Goal: Use online tool/utility: Utilize a website feature to perform a specific function

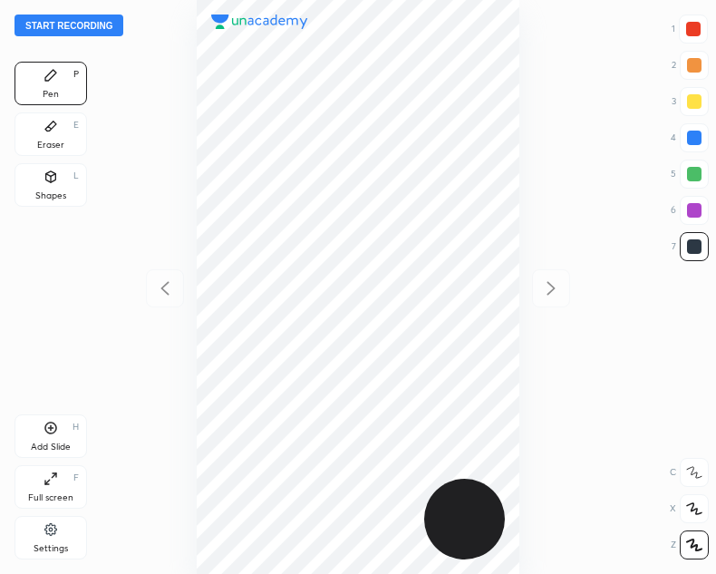
scroll to position [574, 426]
click at [101, 23] on button "Start recording" at bounding box center [68, 25] width 109 height 22
drag, startPoint x: 45, startPoint y: 130, endPoint x: 136, endPoint y: 207, distance: 118.9
click at [58, 135] on div "Eraser E" at bounding box center [50, 133] width 72 height 43
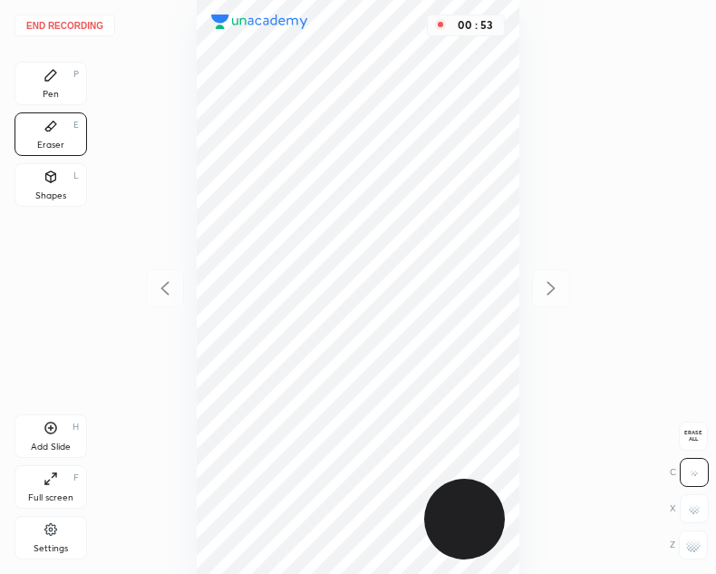
drag, startPoint x: 51, startPoint y: 79, endPoint x: 169, endPoint y: 235, distance: 195.9
click at [55, 82] on div "Pen P" at bounding box center [50, 83] width 72 height 43
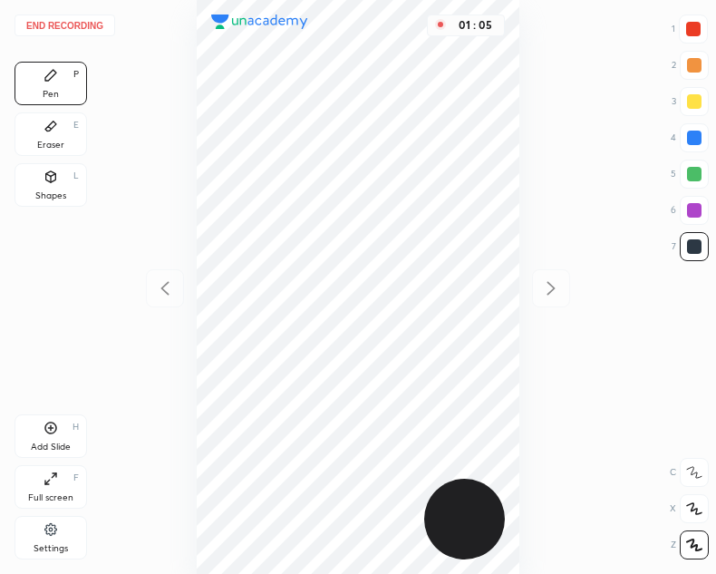
click at [694, 28] on div at bounding box center [693, 29] width 14 height 14
drag, startPoint x: 51, startPoint y: 427, endPoint x: 62, endPoint y: 420, distance: 13.1
click at [53, 426] on icon at bounding box center [50, 427] width 14 height 14
click at [695, 134] on div at bounding box center [694, 137] width 14 height 14
click at [165, 291] on icon at bounding box center [165, 288] width 22 height 22
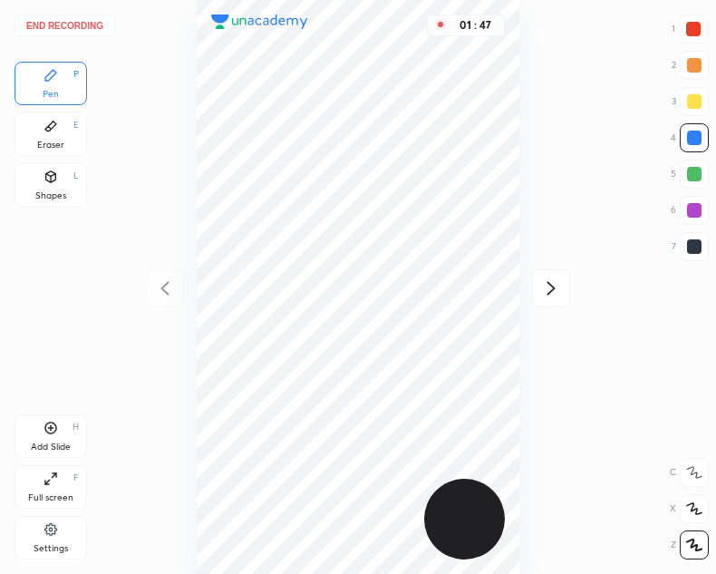
click at [553, 287] on icon at bounding box center [551, 288] width 8 height 14
drag, startPoint x: 160, startPoint y: 286, endPoint x: 183, endPoint y: 285, distance: 22.7
click at [163, 286] on icon at bounding box center [165, 288] width 22 height 22
click at [555, 292] on icon at bounding box center [551, 288] width 22 height 22
click at [695, 26] on div at bounding box center [693, 29] width 14 height 14
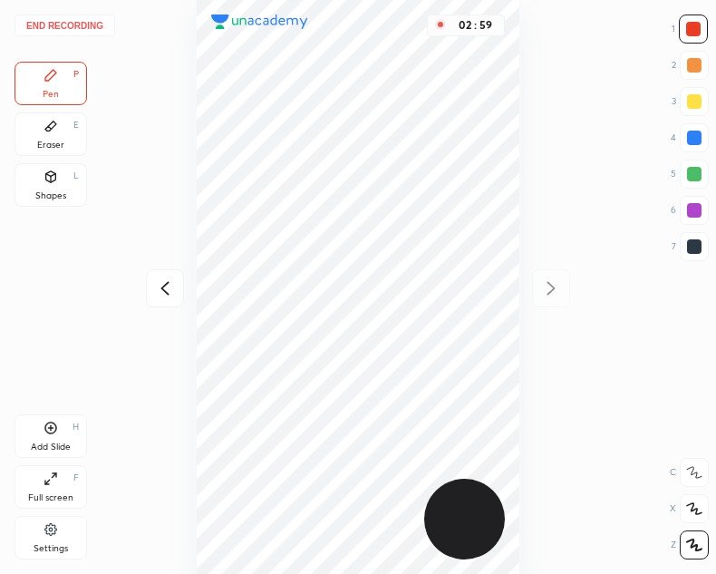
click at [53, 424] on icon at bounding box center [50, 427] width 14 height 14
click at [693, 127] on div at bounding box center [694, 137] width 29 height 29
click at [67, 134] on div "Eraser E" at bounding box center [50, 133] width 72 height 43
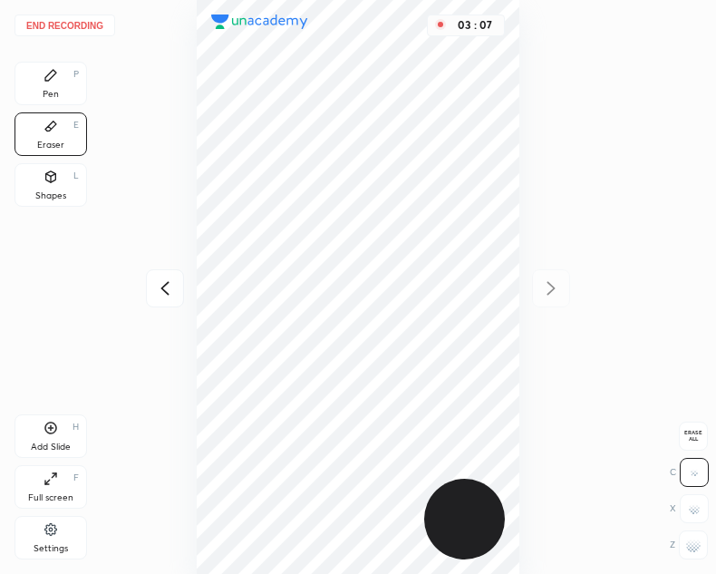
click at [57, 82] on icon at bounding box center [50, 75] width 14 height 14
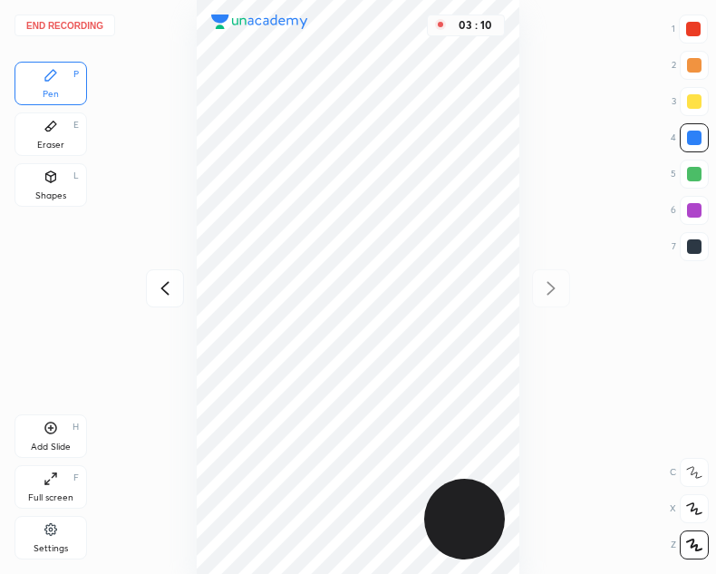
drag, startPoint x: 55, startPoint y: 130, endPoint x: 63, endPoint y: 137, distance: 10.3
click at [62, 135] on div "Eraser E" at bounding box center [50, 133] width 72 height 43
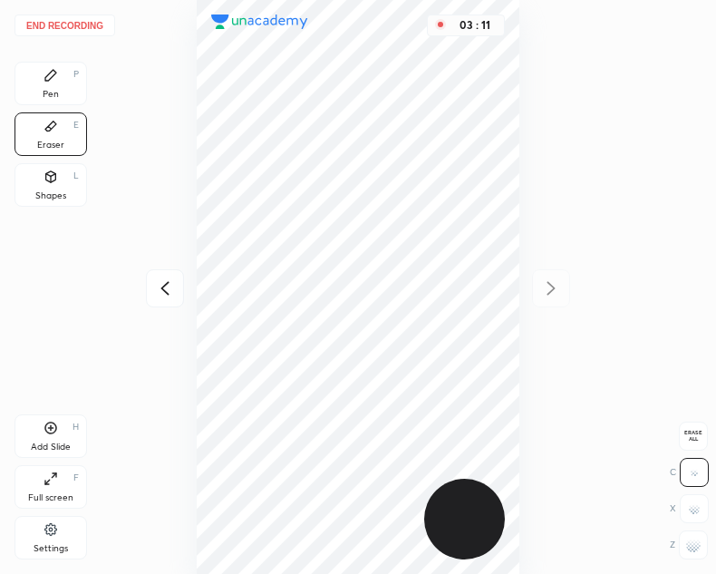
click at [53, 77] on icon at bounding box center [50, 75] width 11 height 11
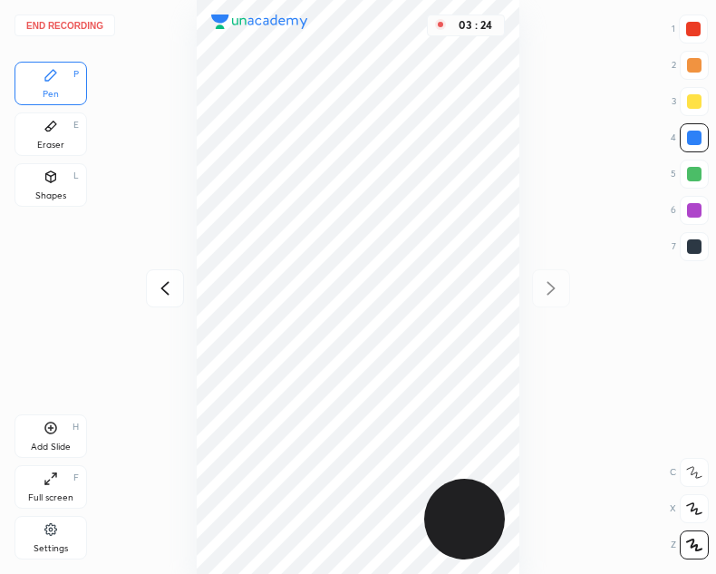
click at [695, 29] on div at bounding box center [693, 29] width 14 height 14
drag, startPoint x: 698, startPoint y: 131, endPoint x: 580, endPoint y: 189, distance: 131.3
click at [698, 133] on div at bounding box center [694, 137] width 14 height 14
click at [166, 287] on icon at bounding box center [165, 288] width 22 height 22
click at [164, 271] on div at bounding box center [165, 288] width 38 height 38
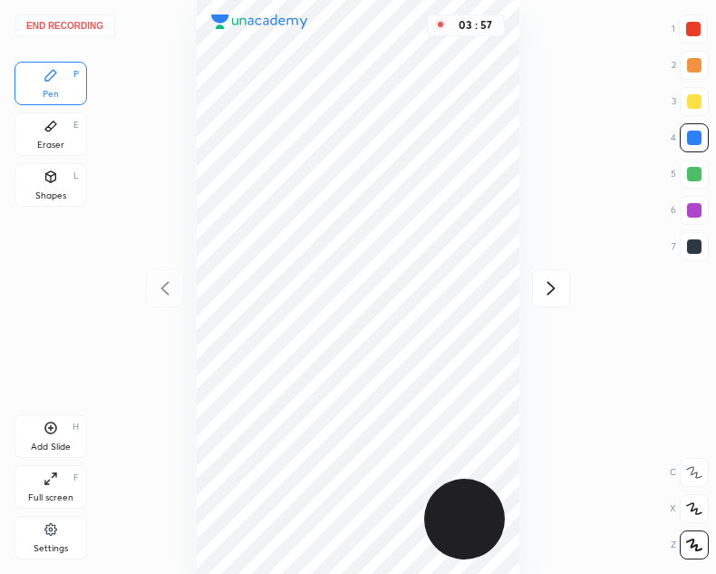
click at [691, 24] on div at bounding box center [693, 29] width 14 height 14
click at [86, 26] on button "End recording" at bounding box center [64, 25] width 101 height 22
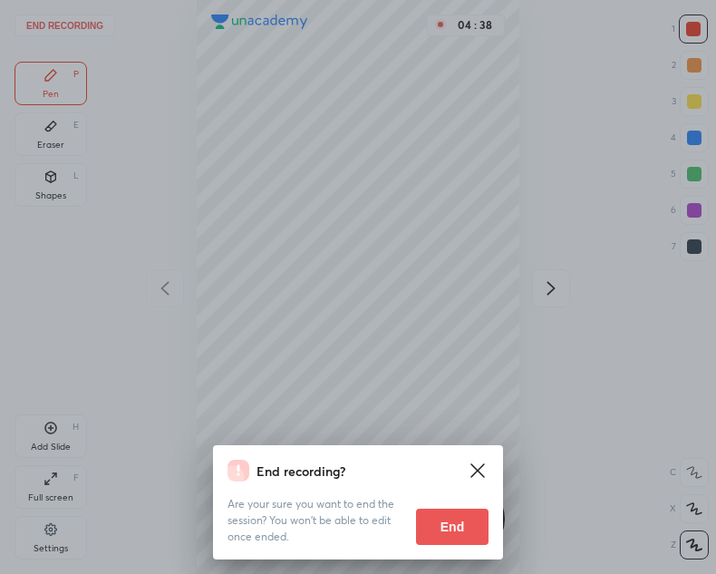
drag, startPoint x: 455, startPoint y: 519, endPoint x: 437, endPoint y: 531, distance: 21.6
click at [448, 521] on button "End" at bounding box center [452, 526] width 72 height 36
